Goal: Transaction & Acquisition: Subscribe to service/newsletter

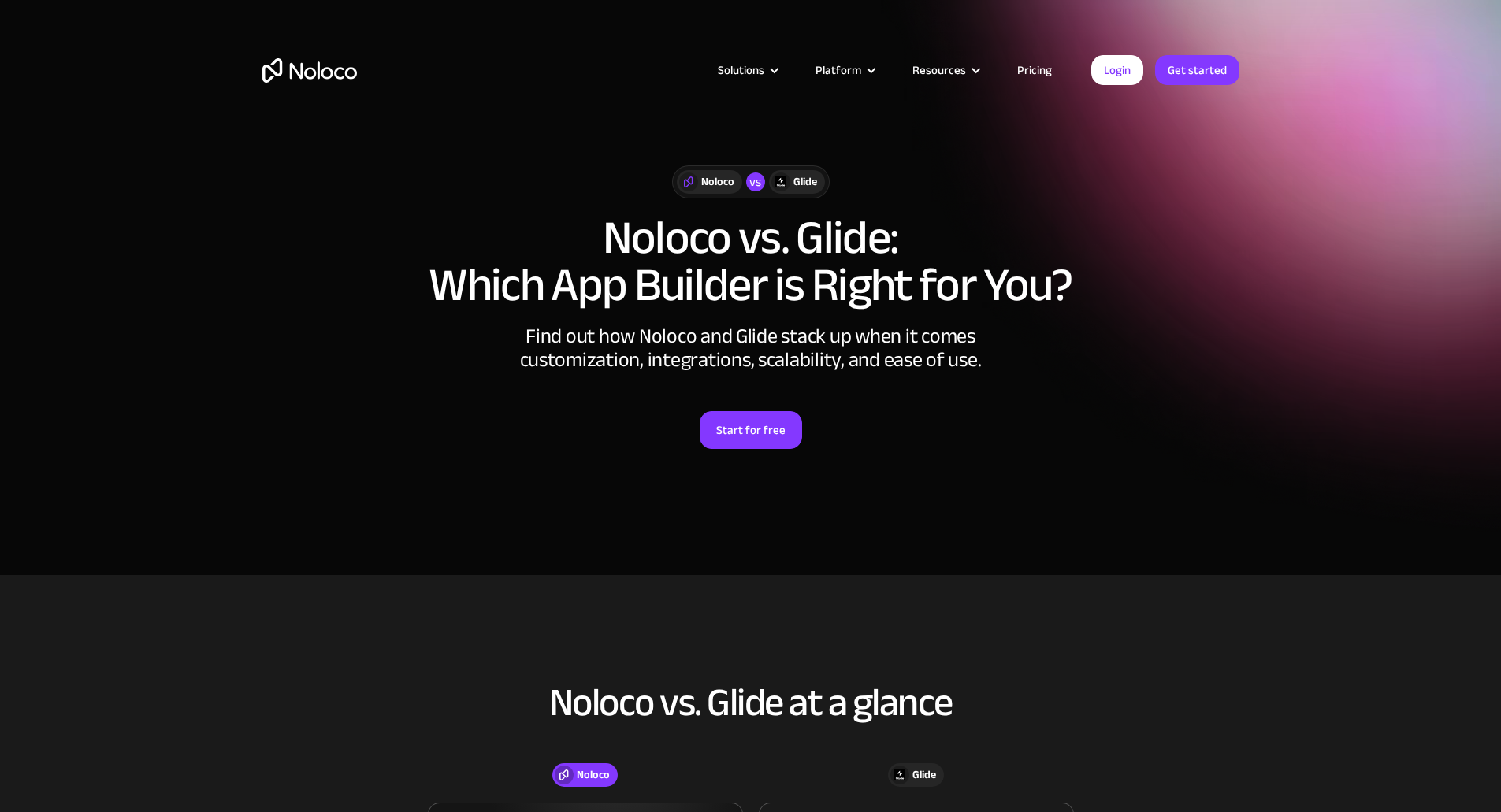
click at [713, 191] on div "Noloco" at bounding box center [718, 182] width 33 height 17
click at [1027, 68] on link "Pricing" at bounding box center [1034, 70] width 74 height 20
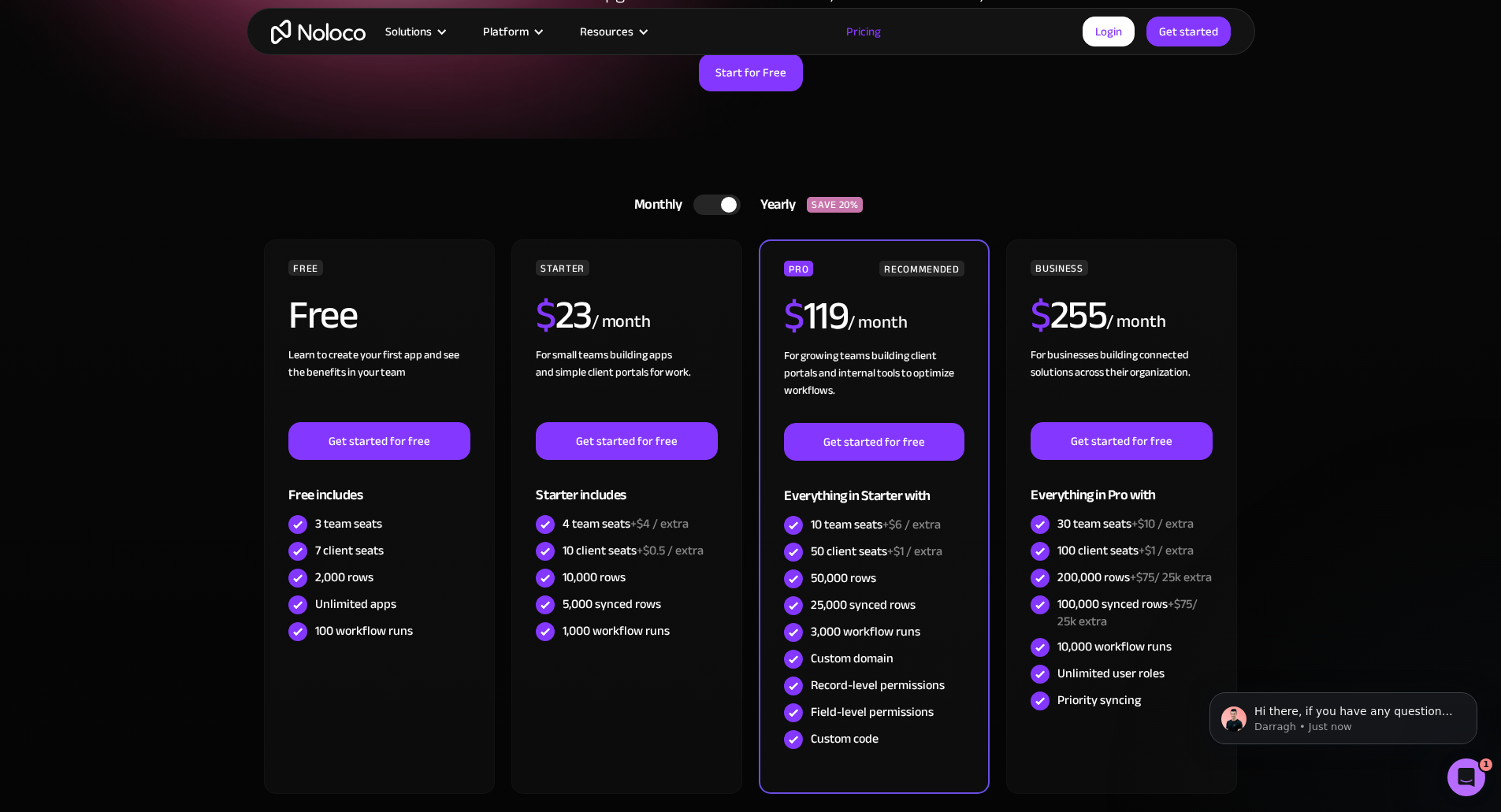
scroll to position [158, 0]
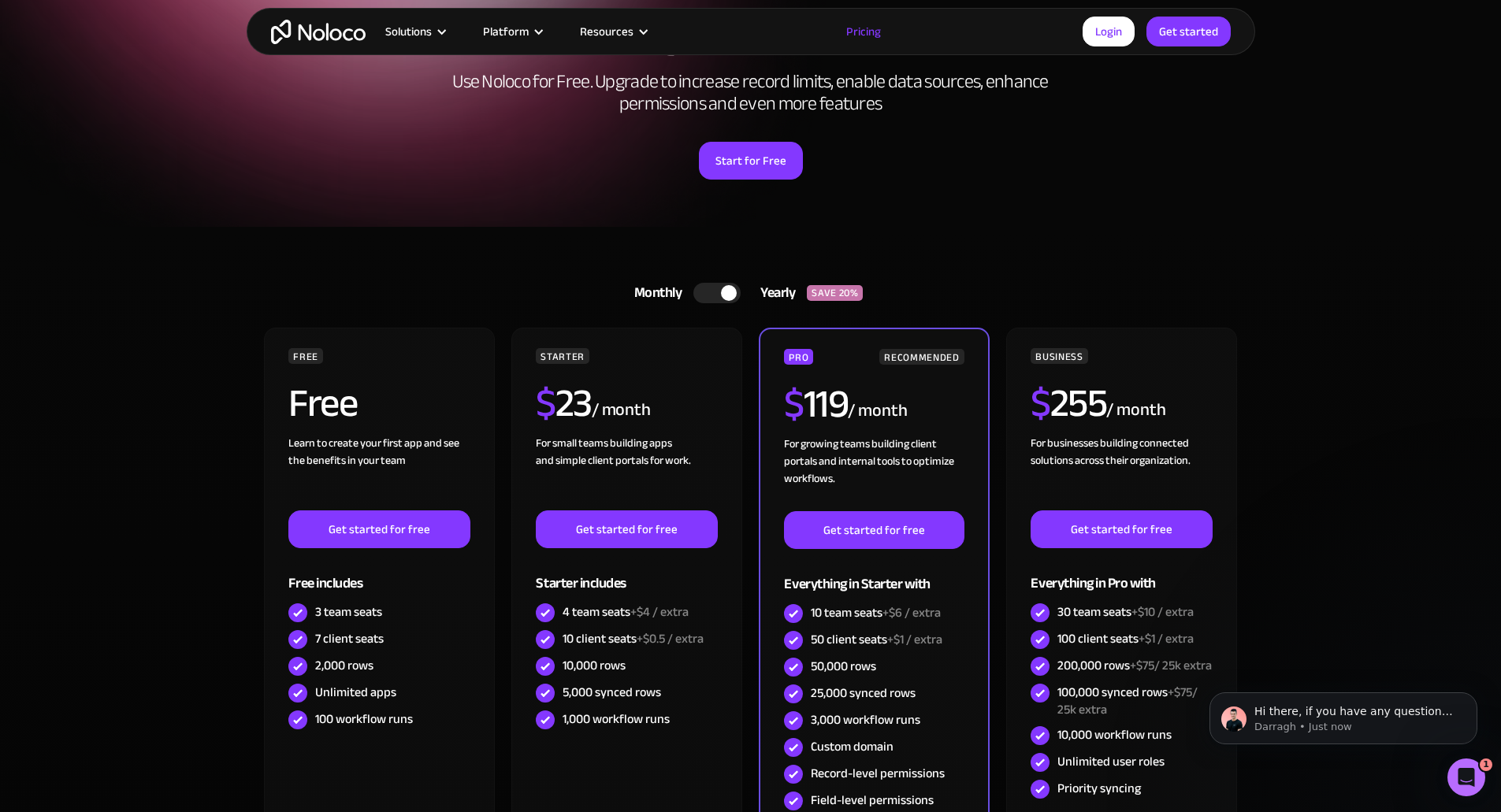
click at [135, 203] on section "A plan for organizations of all sizes Use Noloco for Free. Upgrade to increase …" at bounding box center [750, 34] width 1501 height 384
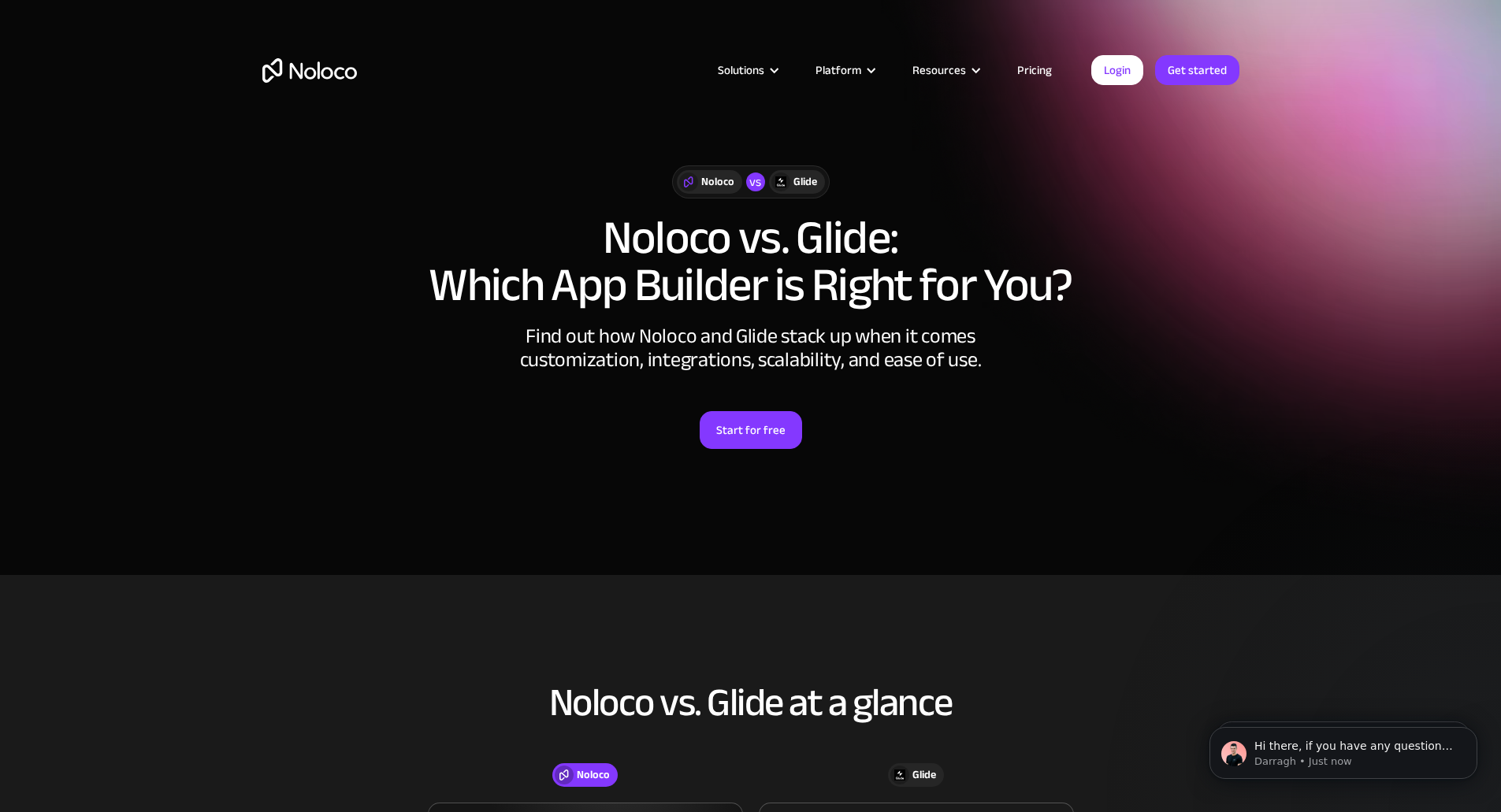
click at [1203, 182] on div "Noloco vs Glide" at bounding box center [751, 182] width 977 height 33
click at [787, 427] on link "Start for free" at bounding box center [751, 430] width 102 height 37
click at [385, 279] on h1 "Noloco vs. Glide: Which App Builder is Right for You?" at bounding box center [751, 262] width 977 height 95
click at [303, 86] on div "Solutions Use Cases Business Types Project Management Keep track of customers, …" at bounding box center [750, 69] width 1008 height 61
